Goal: Information Seeking & Learning: Learn about a topic

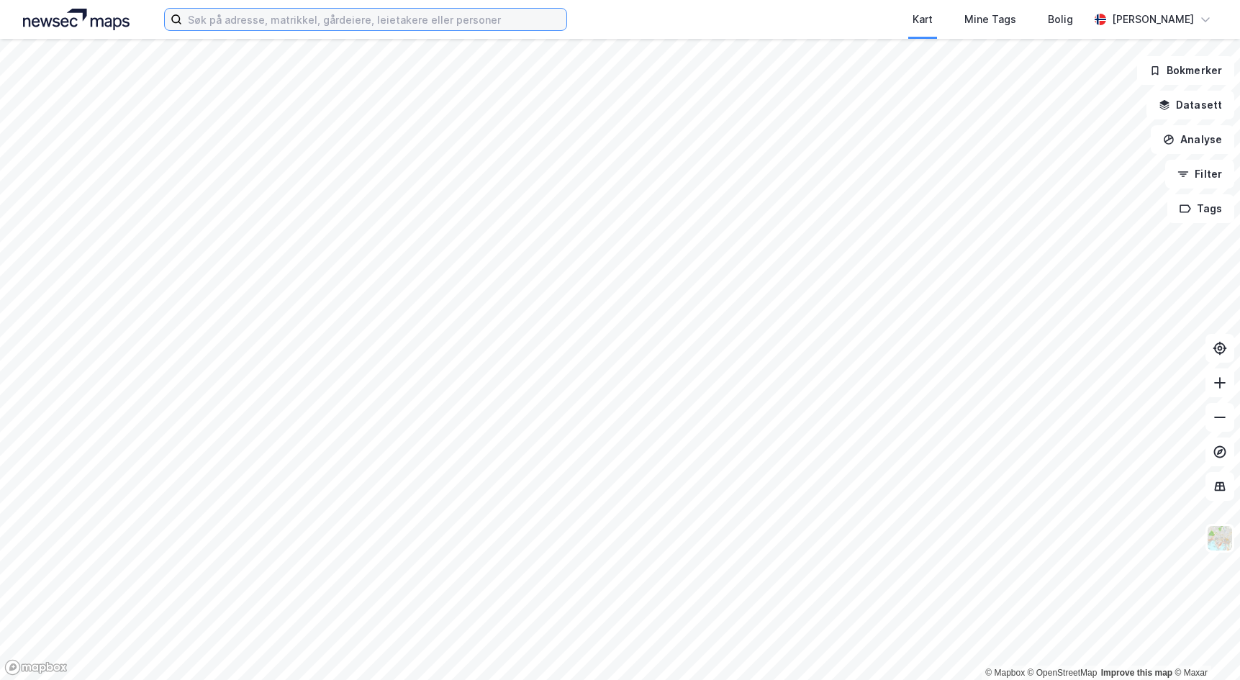
click at [219, 22] on input at bounding box center [374, 20] width 384 height 22
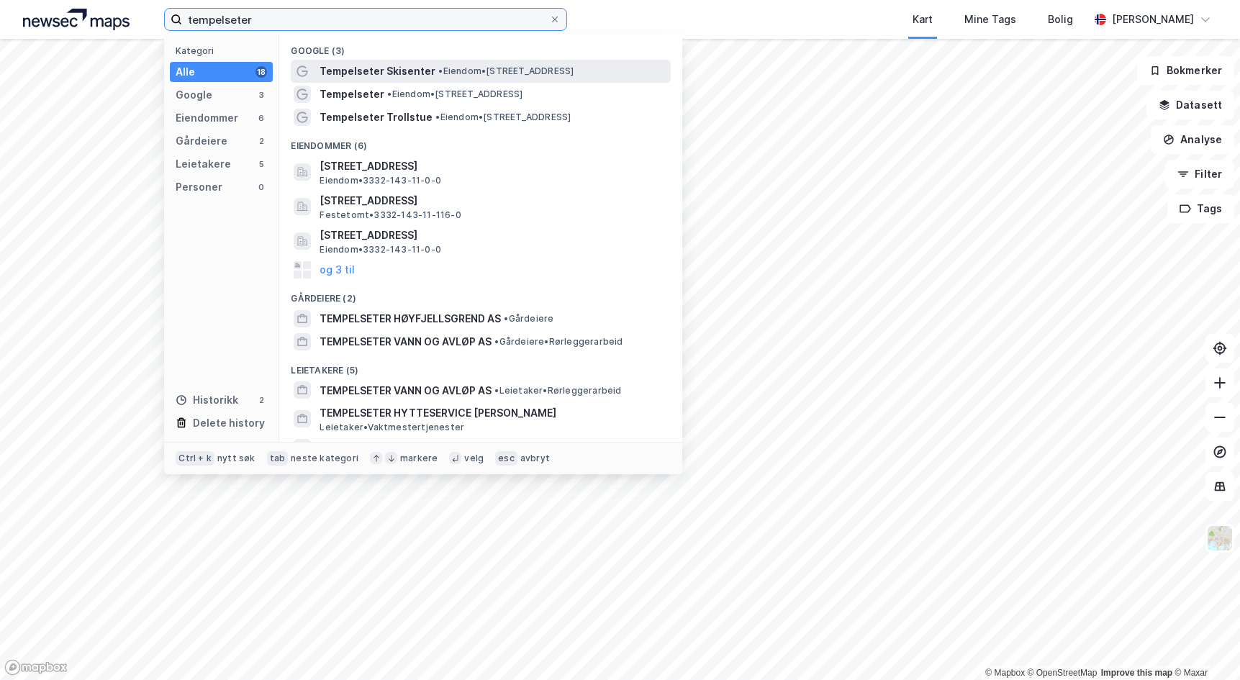
type input "tempelseter"
click at [345, 71] on span "Tempelseter Skisenter" at bounding box center [378, 71] width 116 height 17
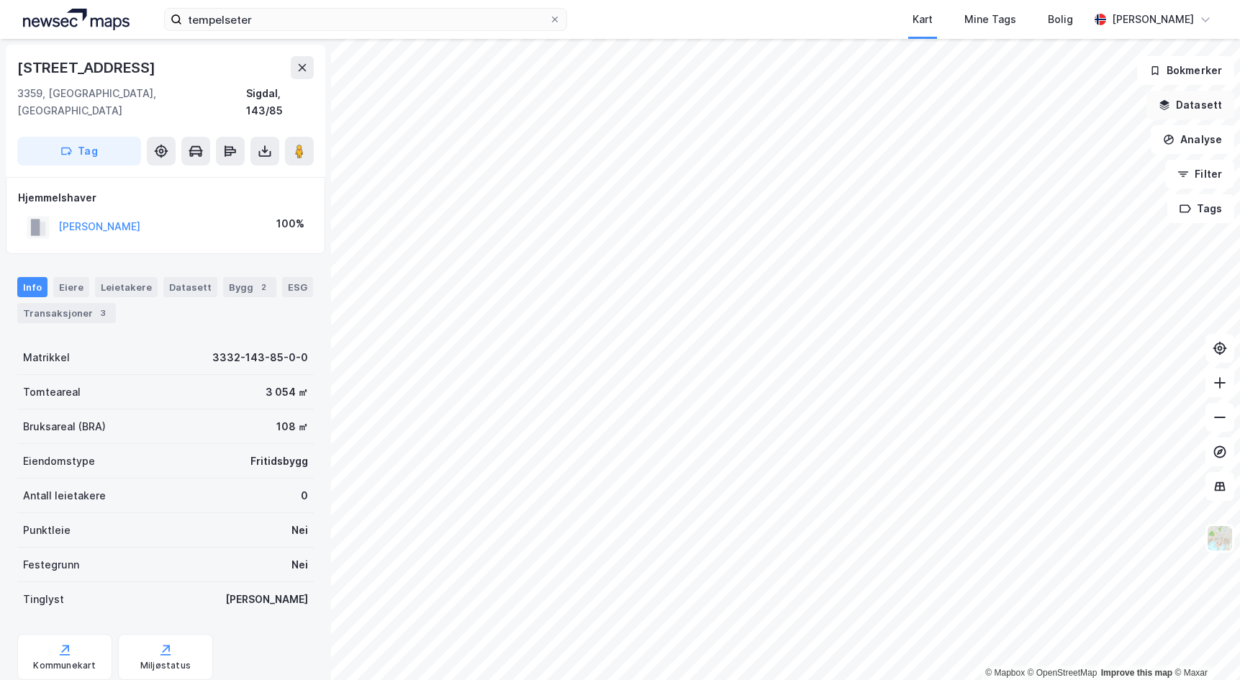
click at [1205, 109] on button "Datasett" at bounding box center [1190, 105] width 88 height 29
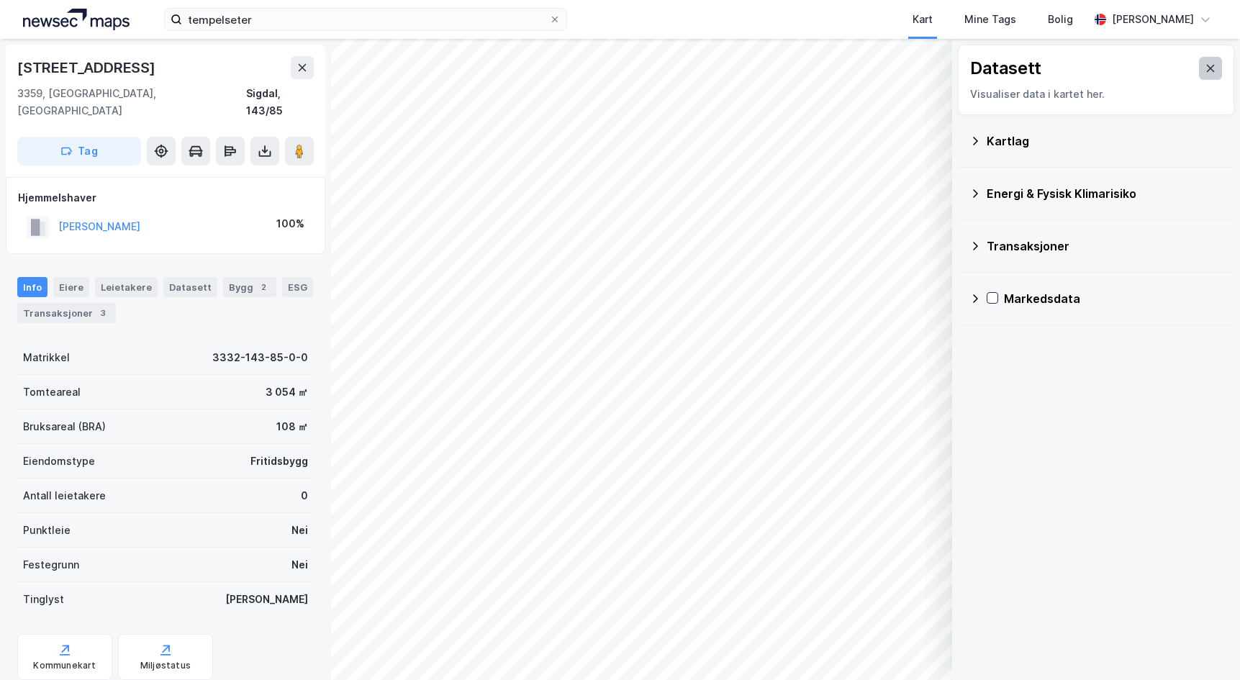
click at [1206, 71] on button at bounding box center [1210, 68] width 23 height 23
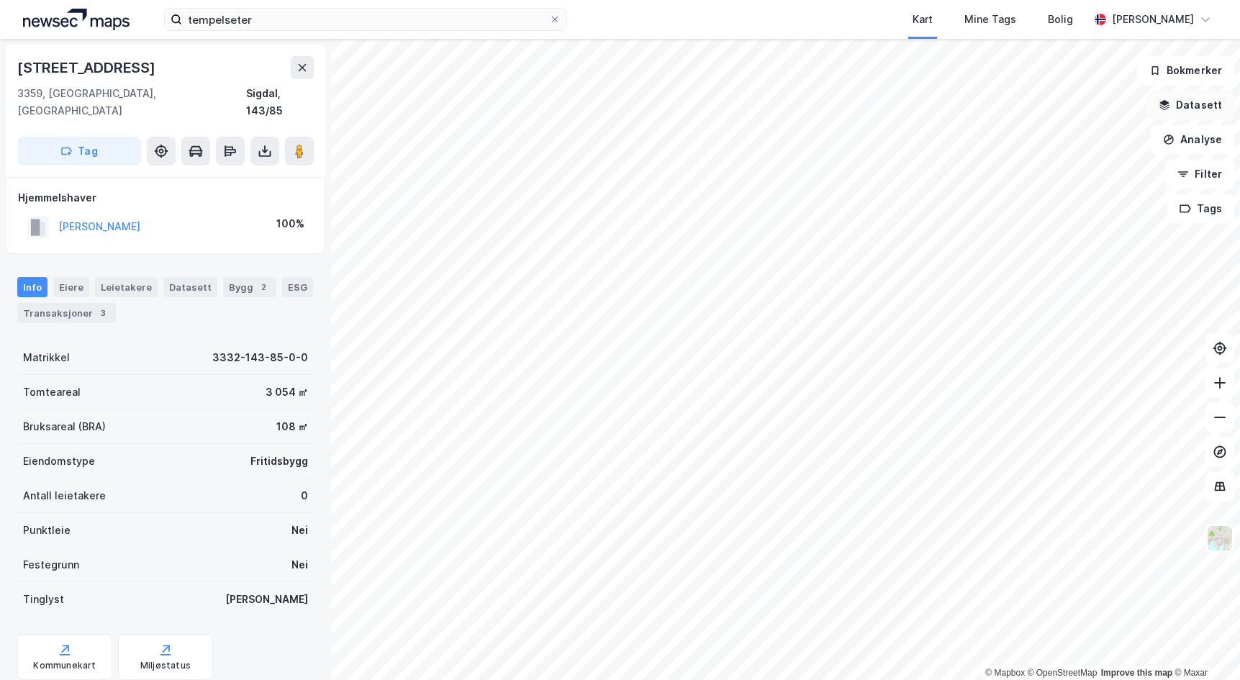
click at [1202, 104] on button "Datasett" at bounding box center [1190, 105] width 88 height 29
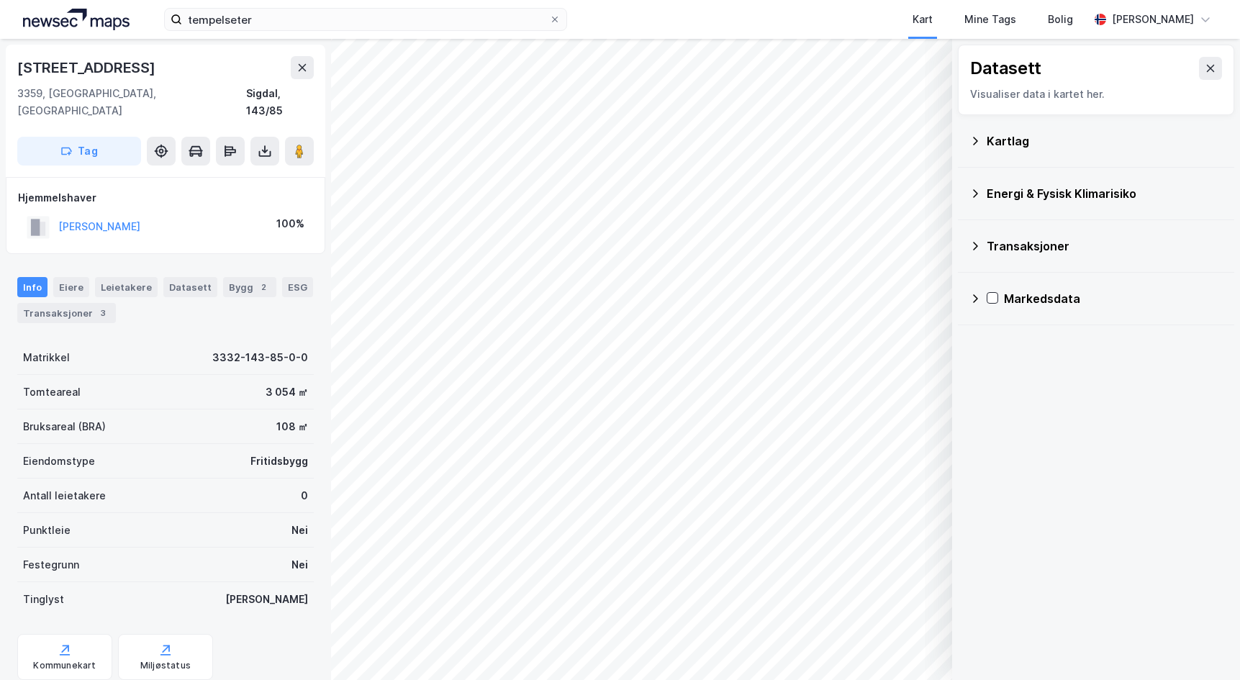
drag, startPoint x: 995, startPoint y: 134, endPoint x: 982, endPoint y: 136, distance: 13.1
click at [994, 134] on div "Kartlag" at bounding box center [1105, 140] width 236 height 17
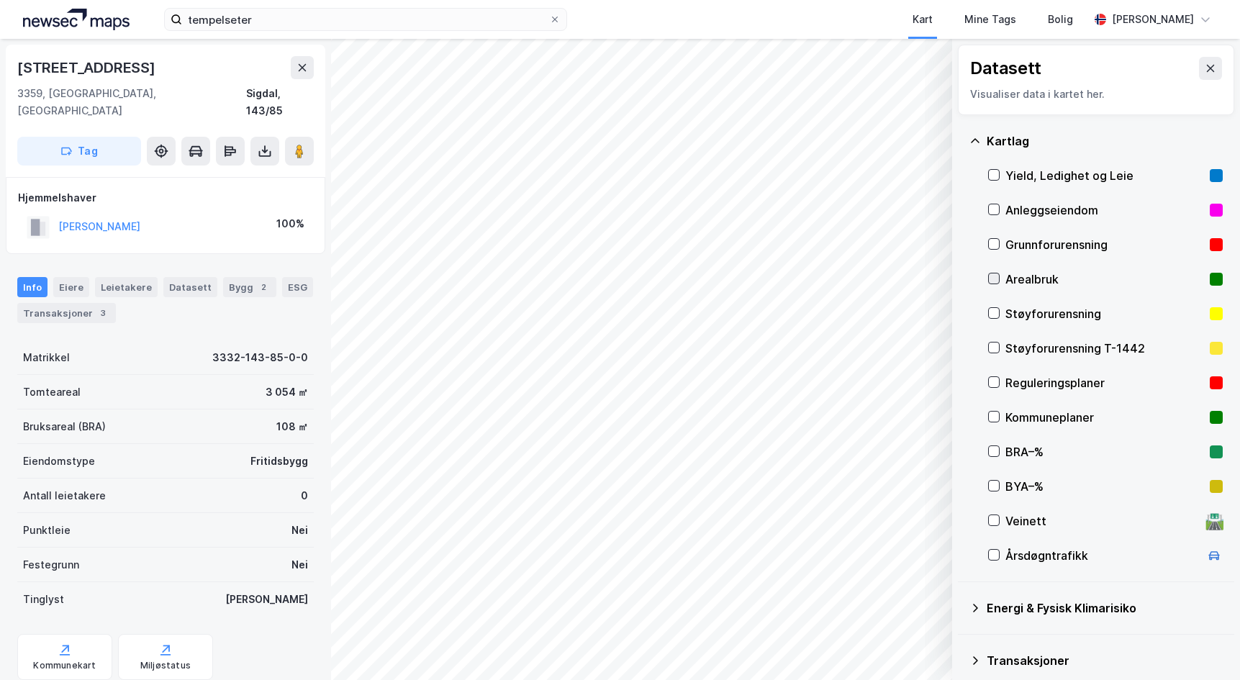
click at [993, 276] on icon at bounding box center [994, 278] width 10 height 10
click at [995, 376] on div at bounding box center [994, 382] width 12 height 12
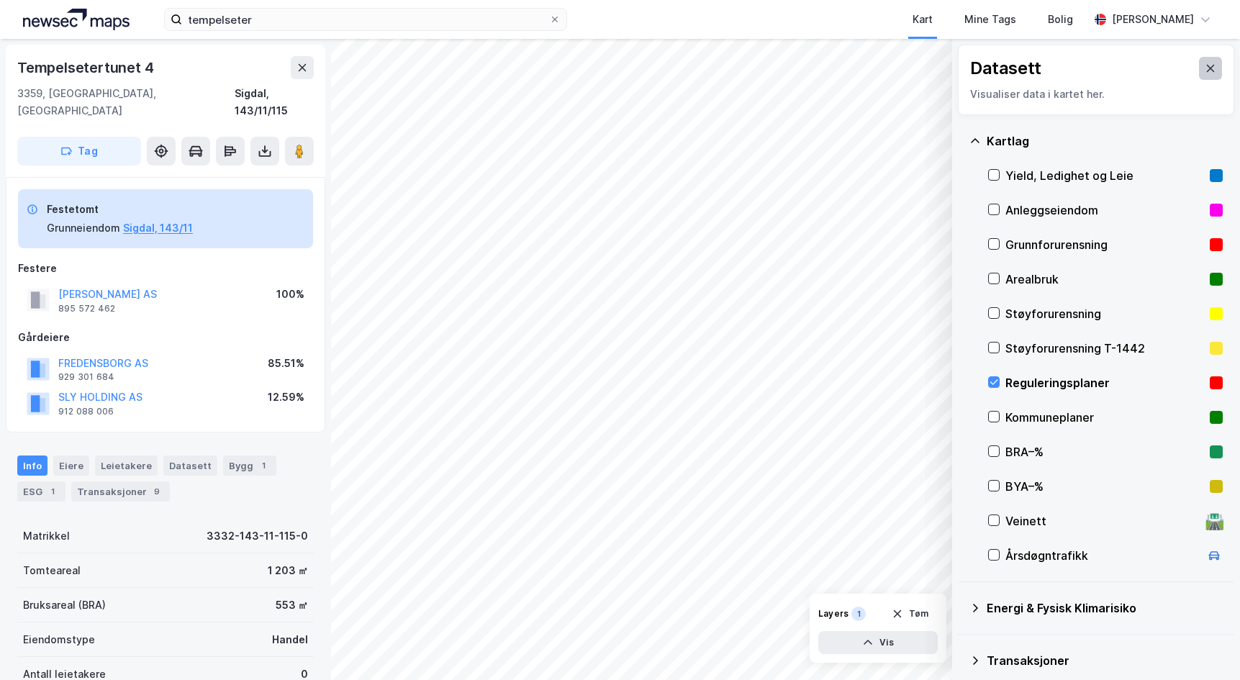
click at [1205, 73] on icon at bounding box center [1211, 69] width 12 height 12
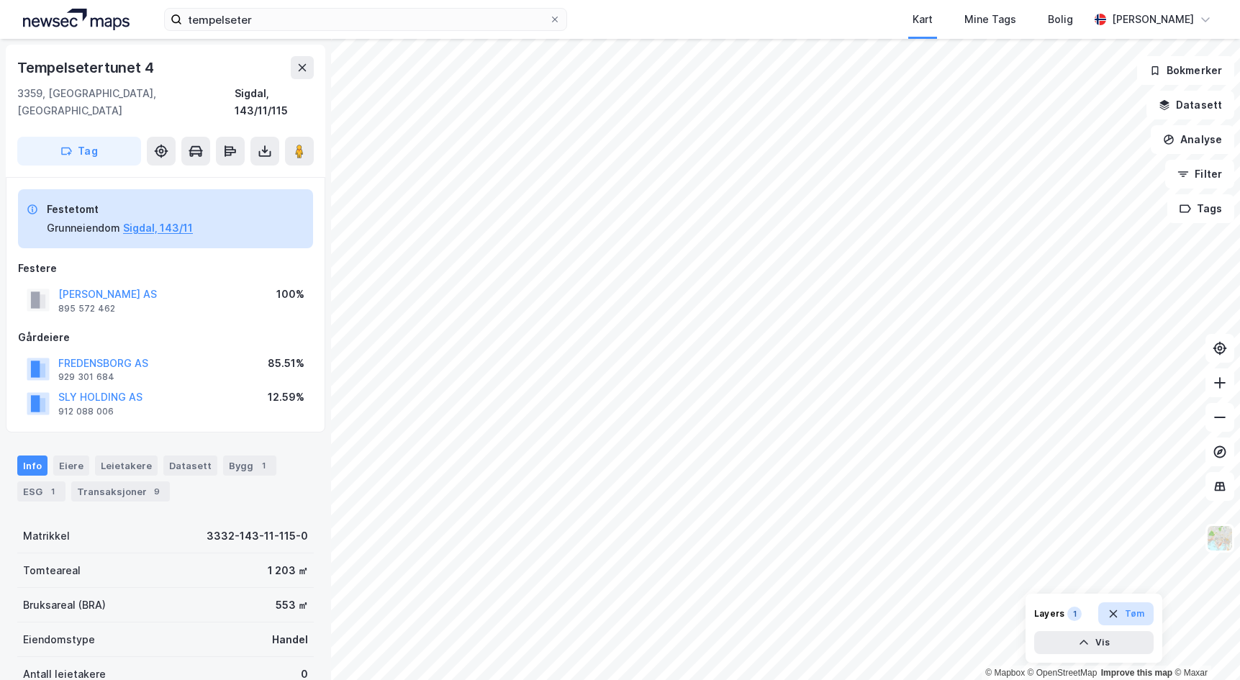
click at [1136, 615] on button "Tøm" at bounding box center [1125, 613] width 55 height 23
click at [298, 68] on icon at bounding box center [302, 68] width 12 height 12
